Goal: Complete application form: Complete application form

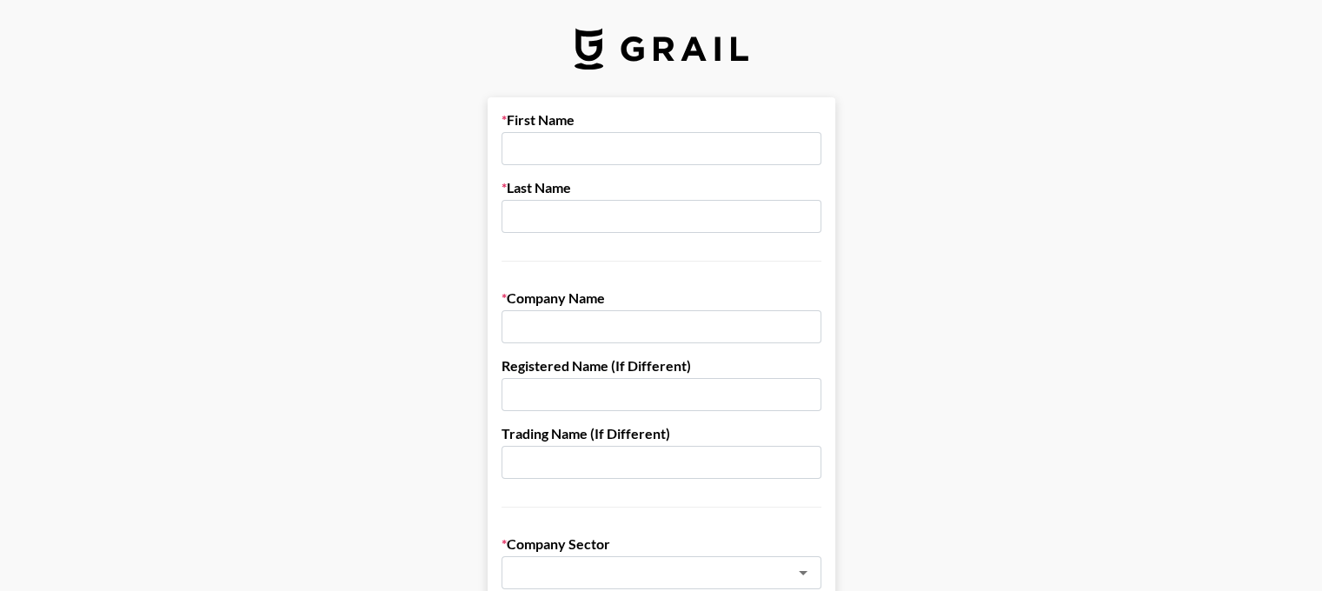
scroll to position [0, 13]
click at [600, 149] on input "text" at bounding box center [662, 148] width 320 height 33
type input "[PERSON_NAME]"
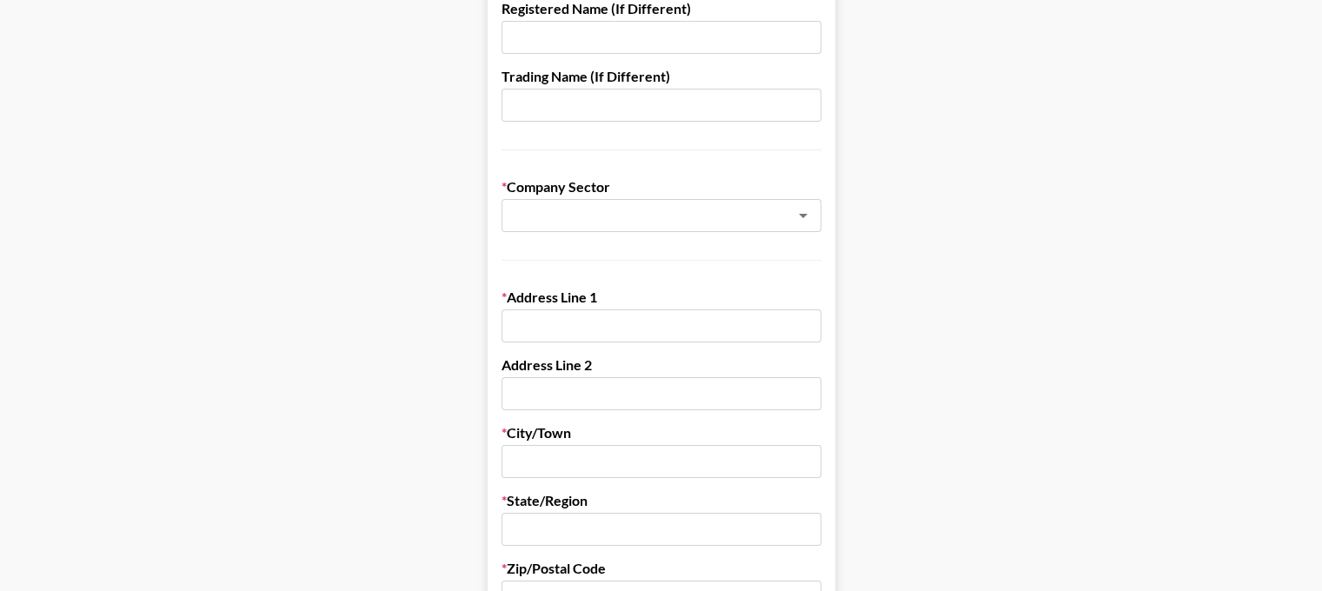
scroll to position [384, 0]
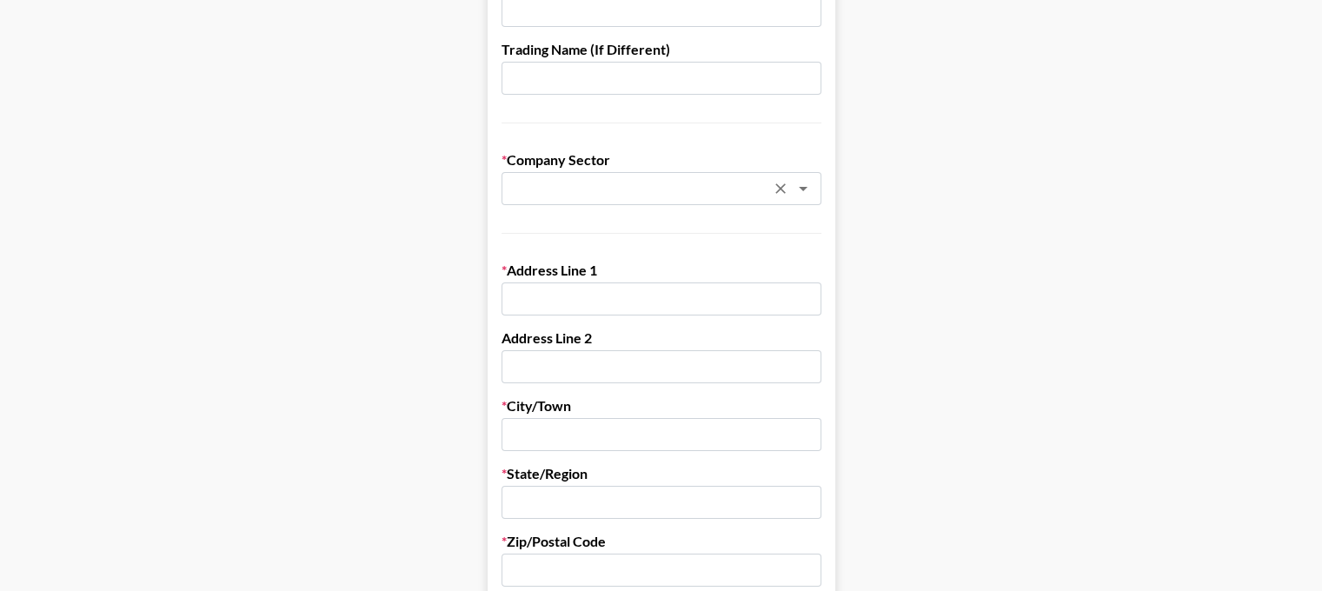
type input "Fusion Medical Staffing"
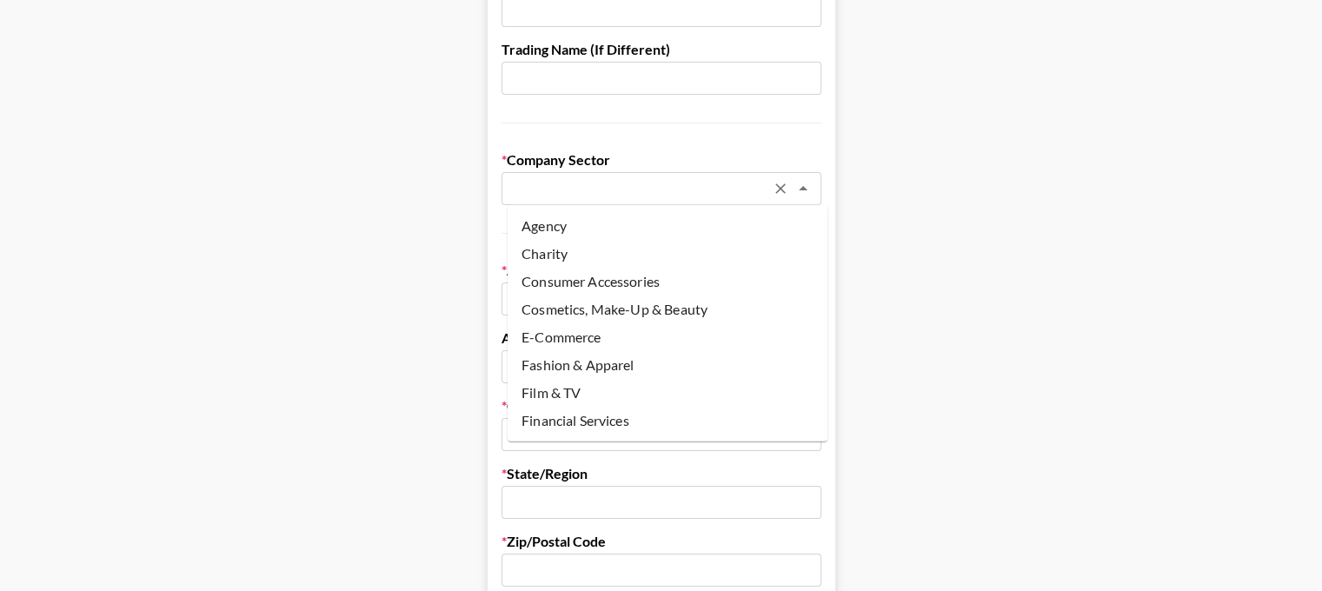
click at [588, 183] on input "text" at bounding box center [638, 189] width 253 height 20
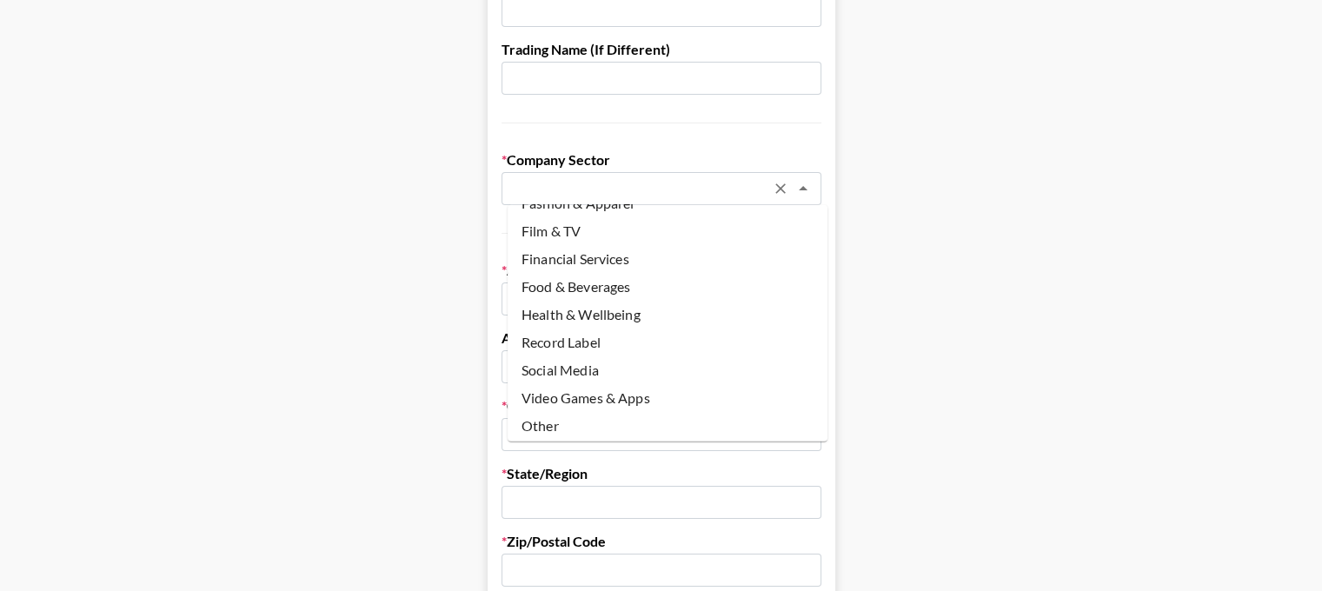
click at [543, 432] on li "Other" at bounding box center [668, 426] width 320 height 28
type input "Other"
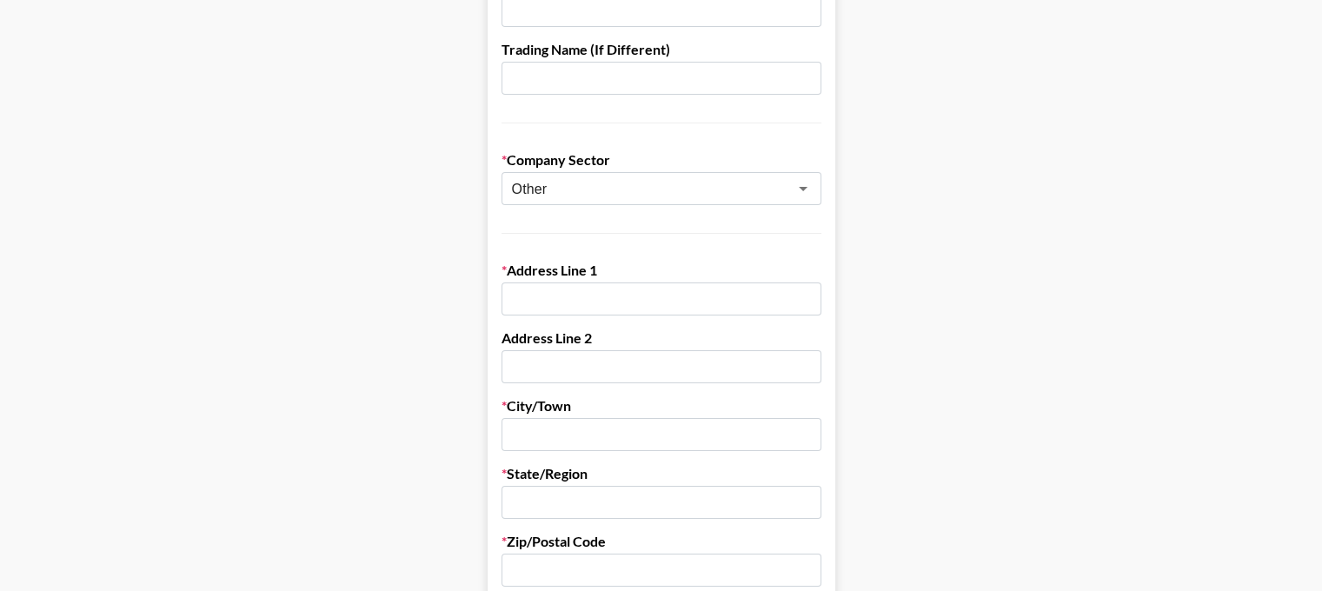
click at [618, 305] on input "text" at bounding box center [662, 298] width 320 height 33
type input "[STREET_ADDRESS]"
type input "[PERSON_NAME]"
type input "Elkhorn"
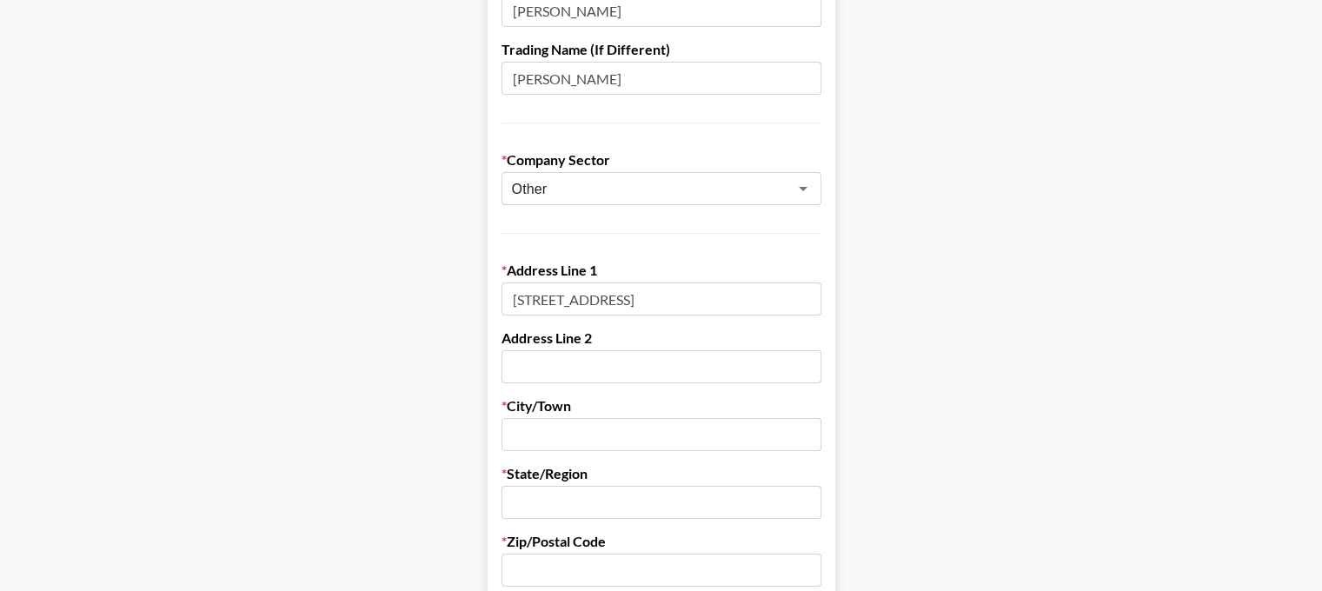
type input "[US_STATE]"
type input "68022"
type input "4027204003"
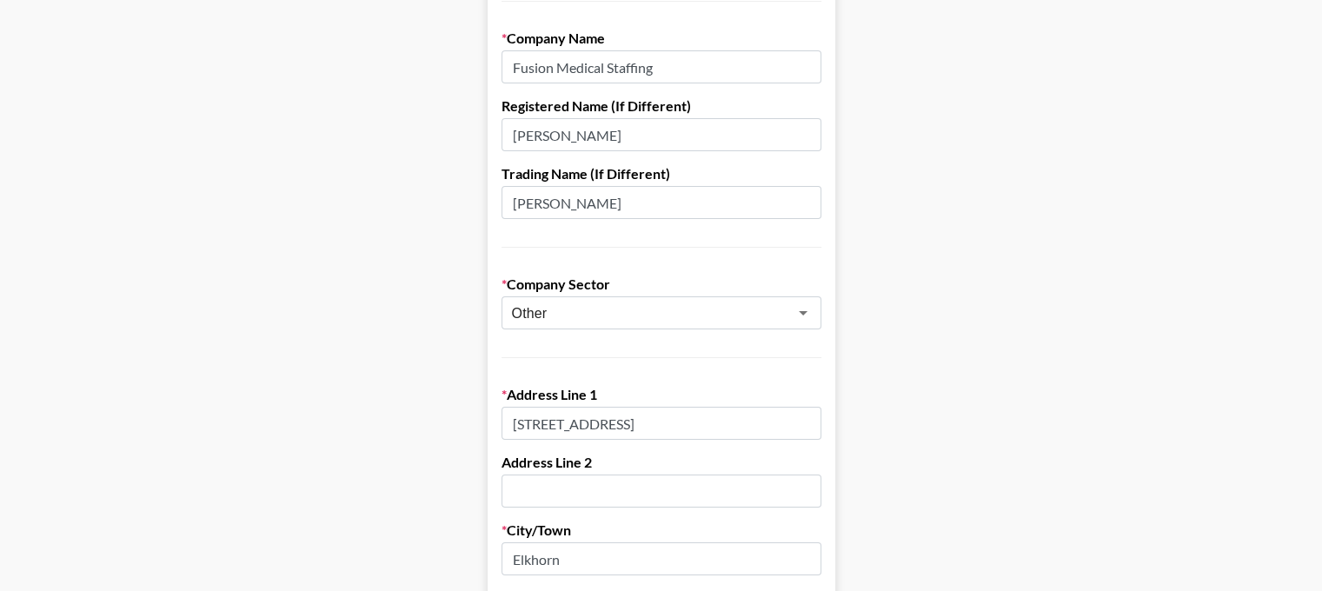
scroll to position [259, 0]
click at [608, 204] on input "[PERSON_NAME]" at bounding box center [662, 203] width 320 height 33
type input "C"
click at [675, 135] on input "[PERSON_NAME]" at bounding box center [662, 135] width 320 height 33
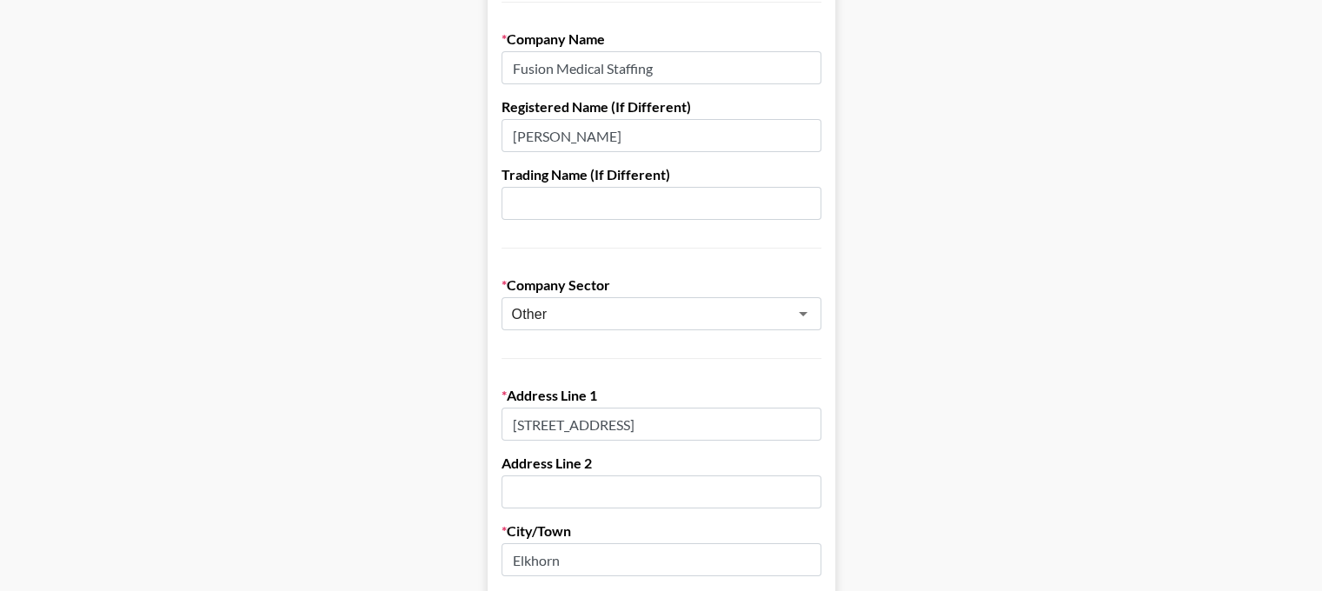
click at [675, 135] on input "[PERSON_NAME]" at bounding box center [662, 135] width 320 height 33
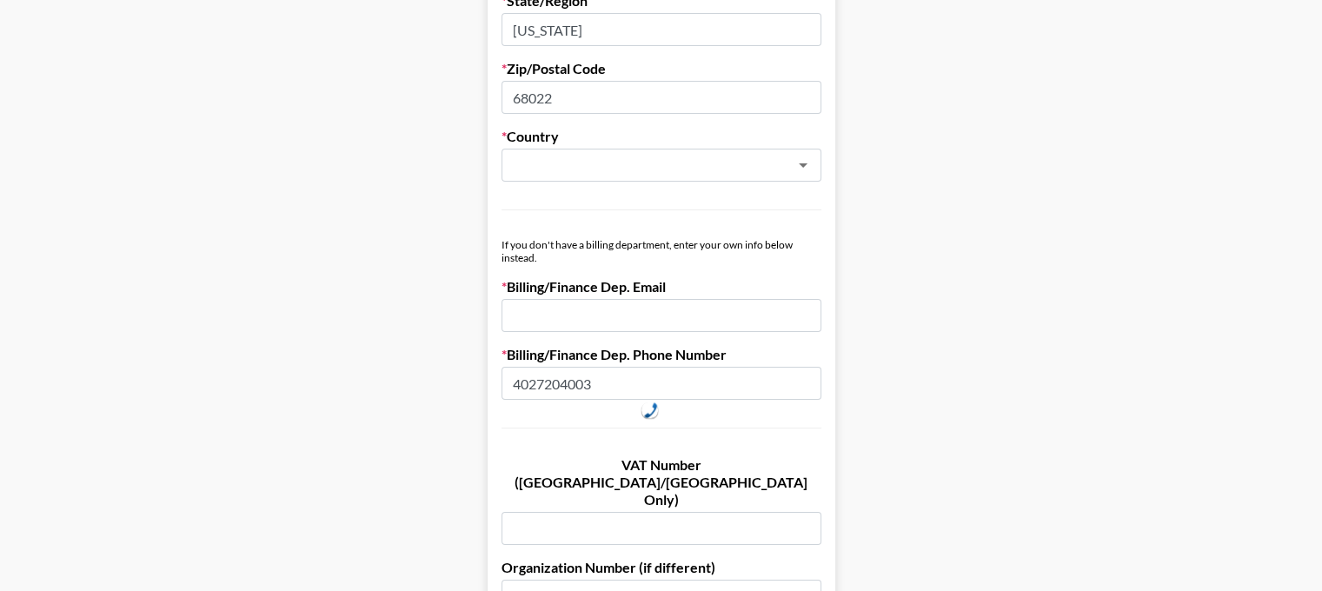
scroll to position [856, 0]
click at [631, 175] on div "​" at bounding box center [662, 165] width 320 height 33
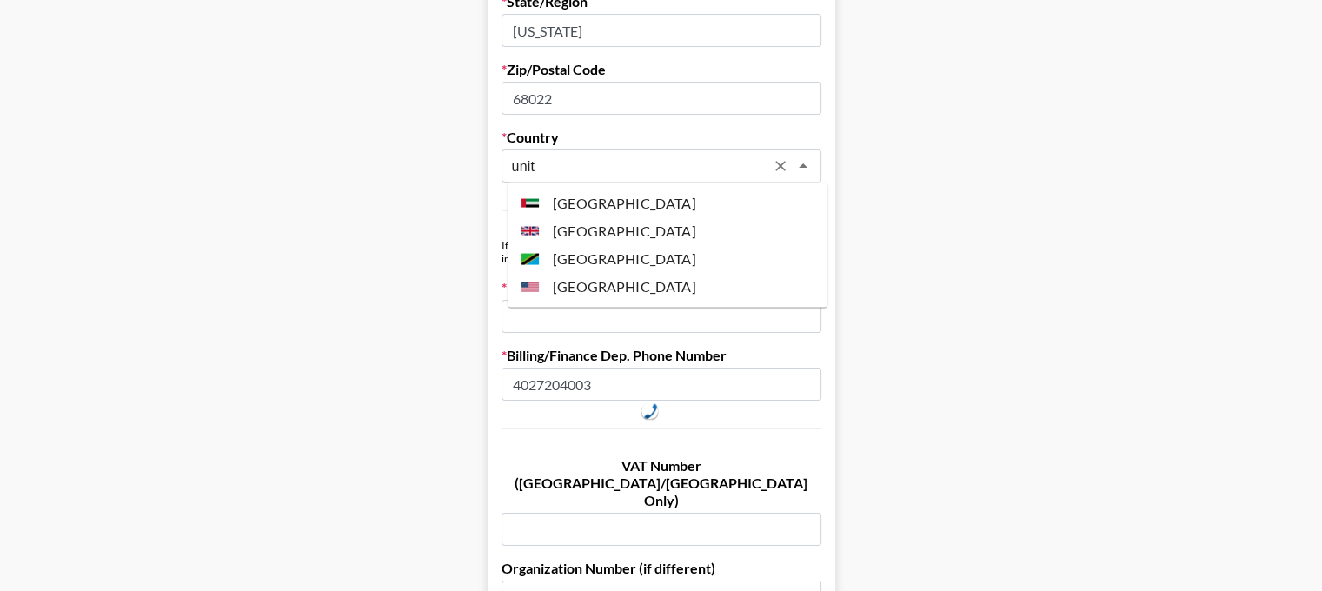
click at [621, 294] on li "[GEOGRAPHIC_DATA]" at bounding box center [668, 286] width 320 height 28
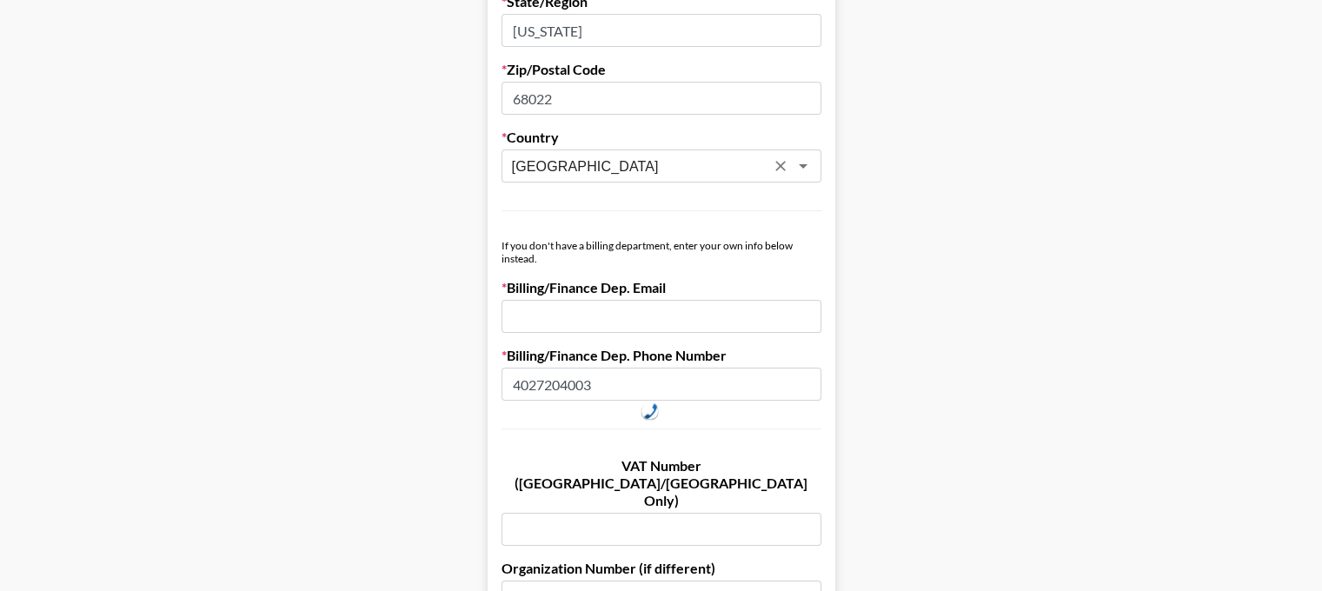
type input "[GEOGRAPHIC_DATA]"
click at [595, 316] on input "email" at bounding box center [662, 316] width 320 height 33
click at [541, 309] on input "email" at bounding box center [662, 316] width 320 height 33
paste input "[EMAIL_ADDRESS][DOMAIN_NAME]"
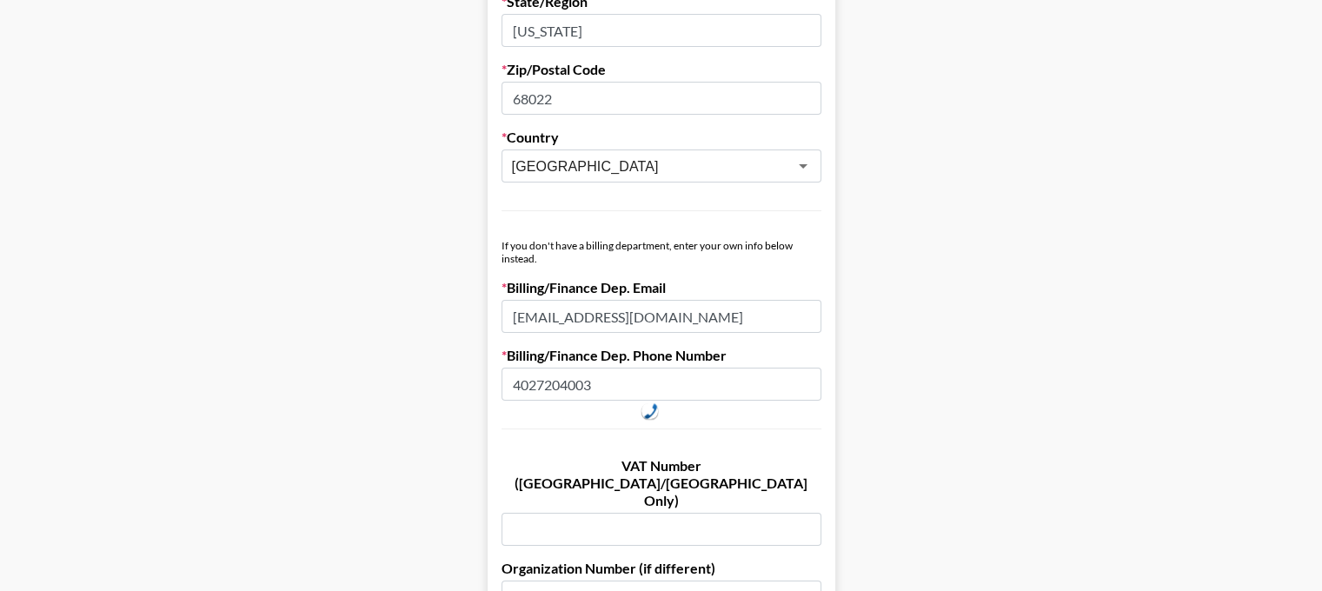
type input "[EMAIL_ADDRESS][DOMAIN_NAME]"
click at [605, 392] on input "4027204003" at bounding box center [662, 384] width 320 height 33
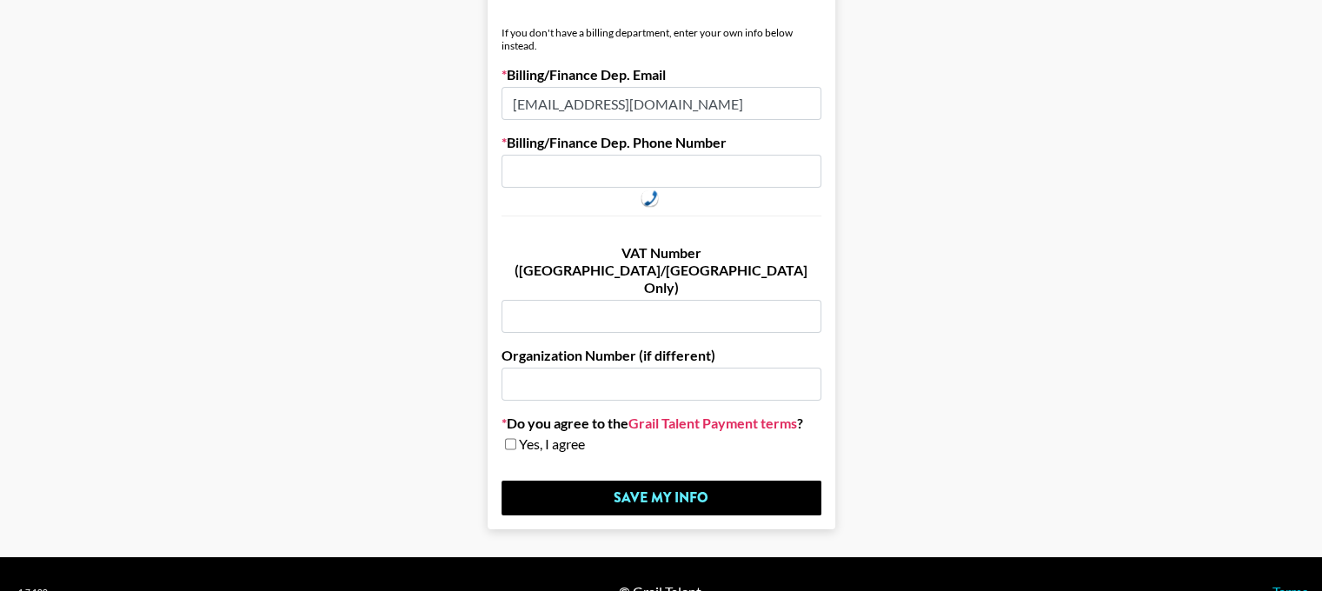
click at [664, 415] on link "Grail Talent Payment terms" at bounding box center [712, 423] width 169 height 17
click at [597, 167] on input "text" at bounding box center [662, 171] width 320 height 33
paste input "[PHONE_NUMBER]"
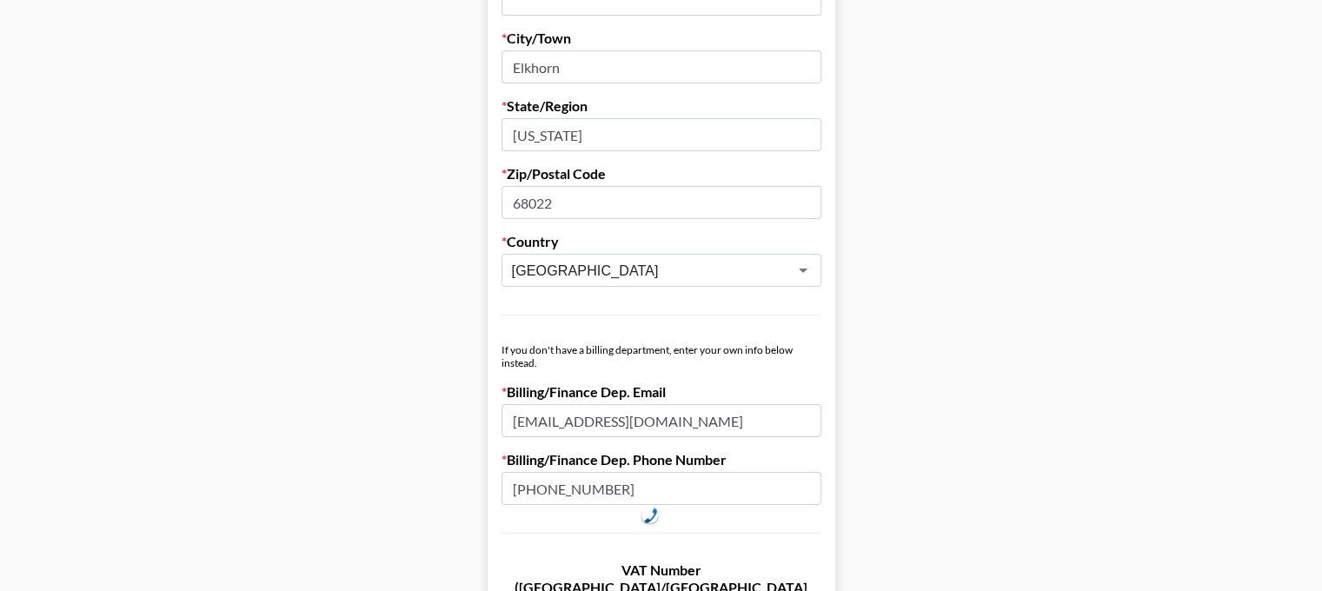
scroll to position [1068, 0]
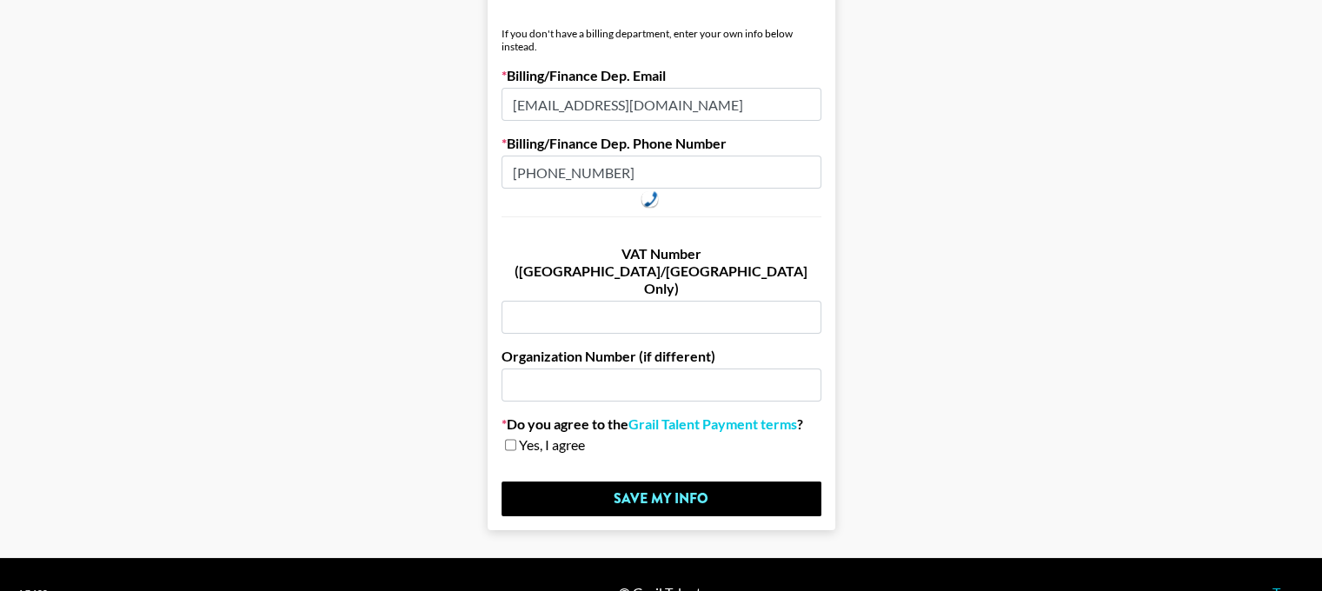
type input "[PHONE_NUMBER]"
click at [509, 436] on div "Yes, I agree" at bounding box center [662, 444] width 320 height 17
click at [523, 436] on div "Yes, I agree" at bounding box center [662, 444] width 320 height 17
click at [516, 439] on input "checkbox" at bounding box center [510, 445] width 11 height 12
checkbox input "true"
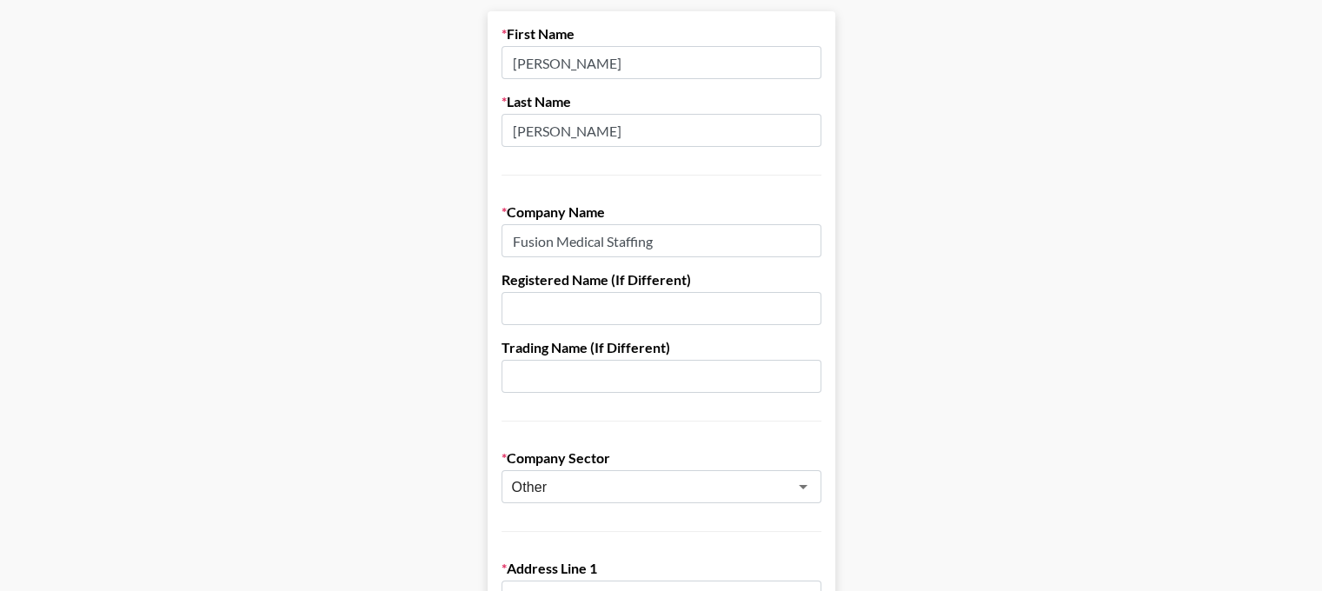
scroll to position [41, 13]
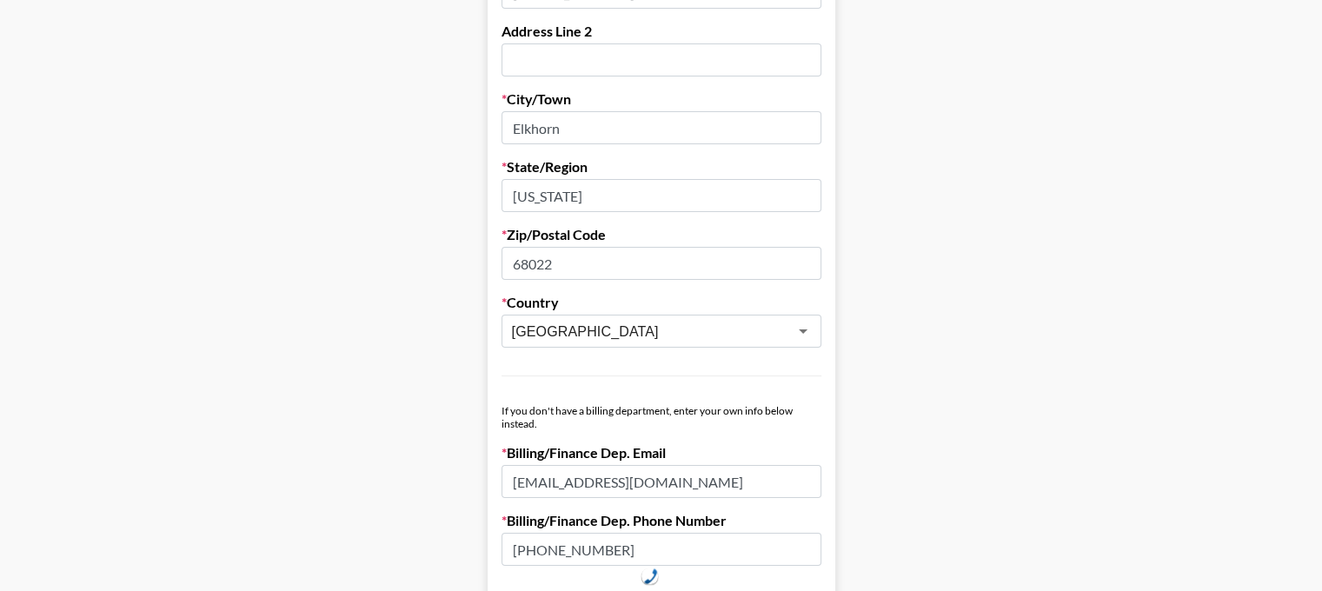
scroll to position [1069, 0]
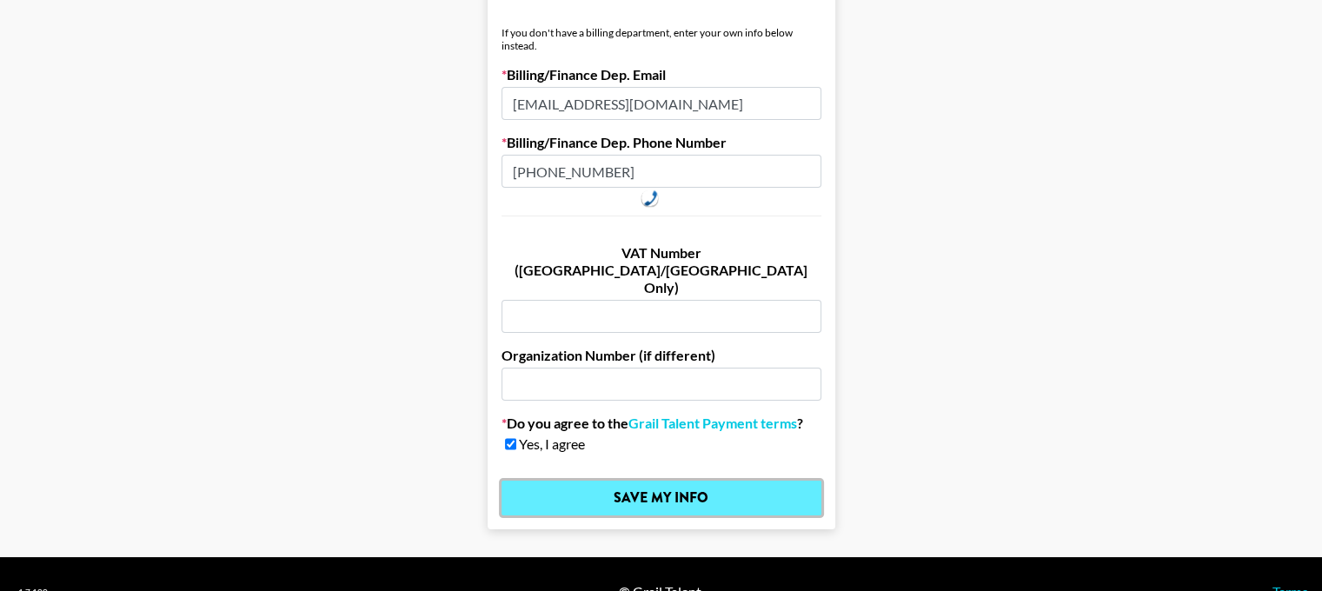
click at [552, 481] on input "Save My Info" at bounding box center [662, 498] width 320 height 35
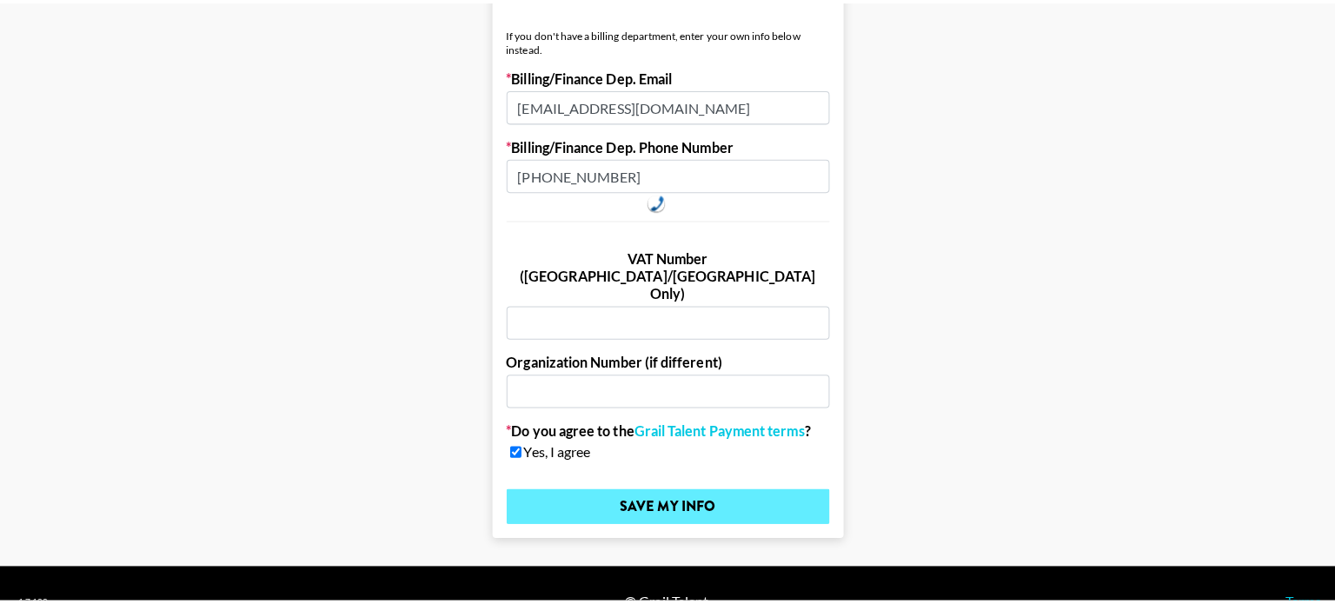
scroll to position [0, 0]
